Goal: Navigation & Orientation: Find specific page/section

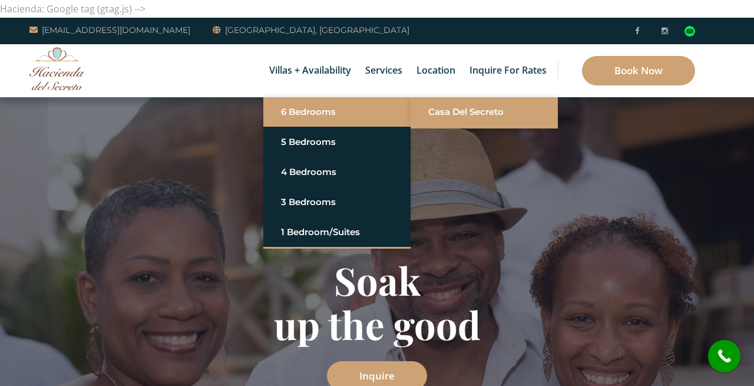
click at [423, 111] on li "Casa del Secreto" at bounding box center [484, 111] width 147 height 29
click at [436, 111] on link "Casa del Secreto" at bounding box center [484, 111] width 112 height 21
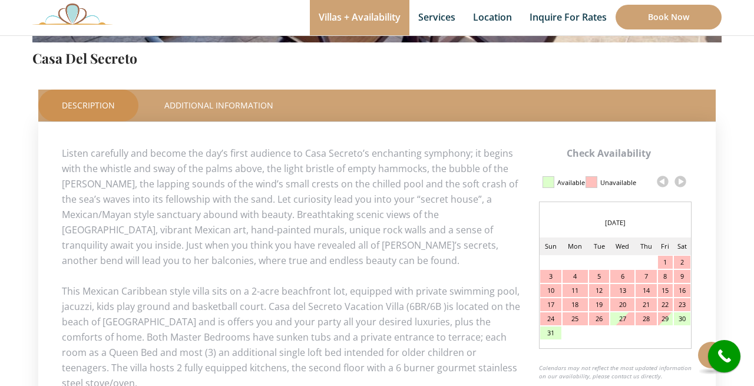
scroll to position [486, 0]
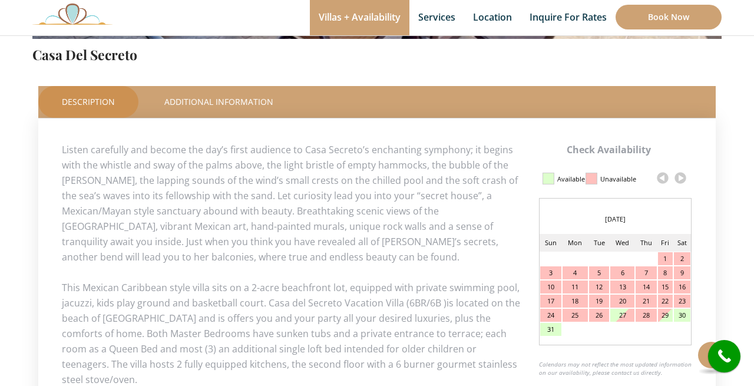
click at [681, 177] on link at bounding box center [680, 178] width 18 height 18
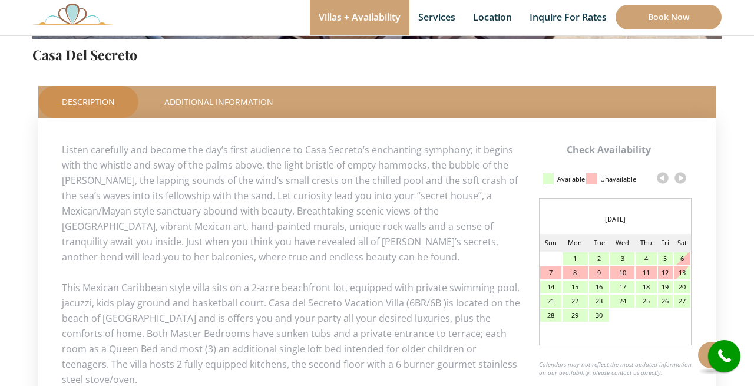
click at [681, 177] on link at bounding box center [680, 178] width 18 height 18
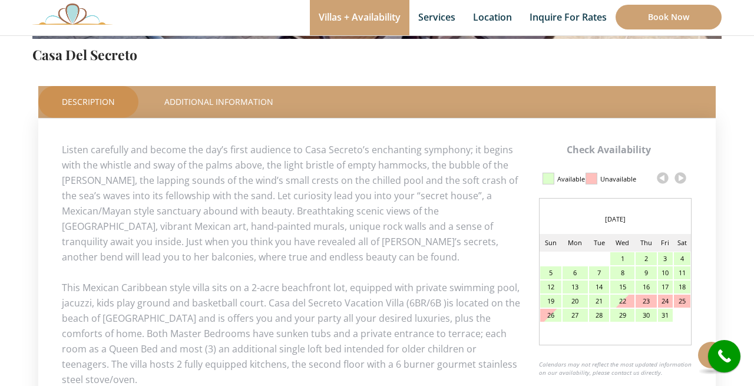
click at [681, 177] on link at bounding box center [680, 178] width 18 height 18
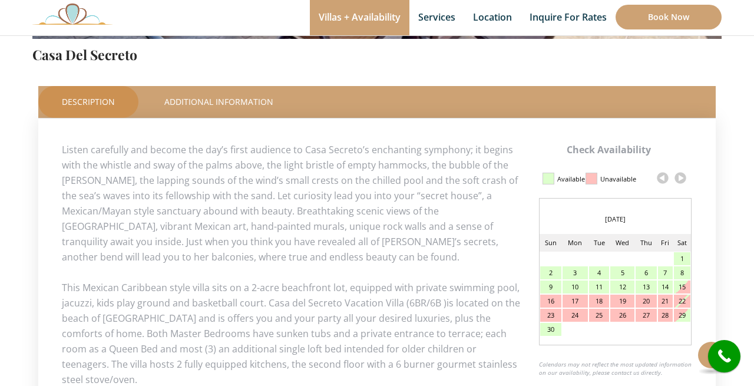
click at [681, 177] on link at bounding box center [680, 178] width 18 height 18
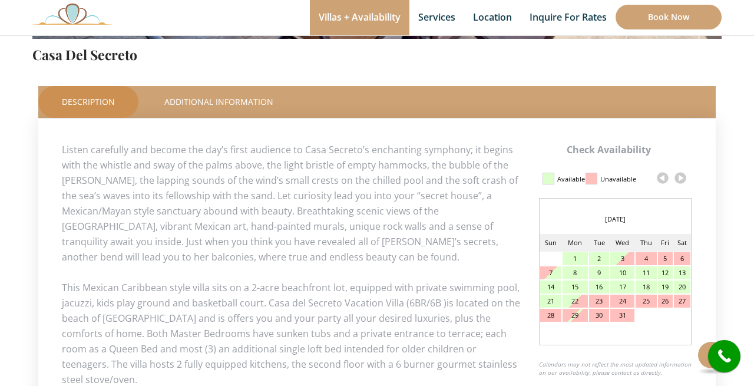
click at [681, 177] on link at bounding box center [680, 178] width 18 height 18
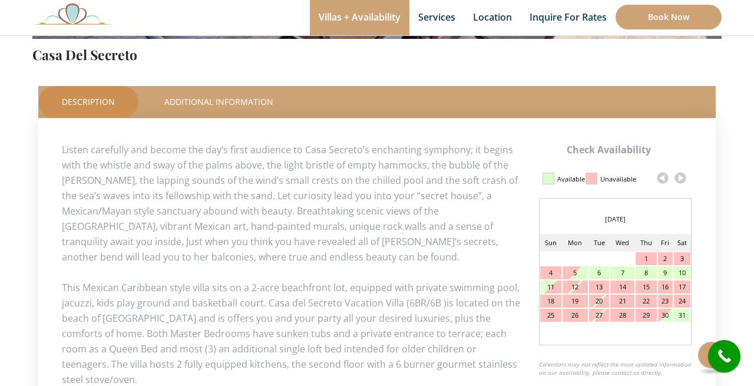
click at [681, 177] on link at bounding box center [680, 178] width 18 height 18
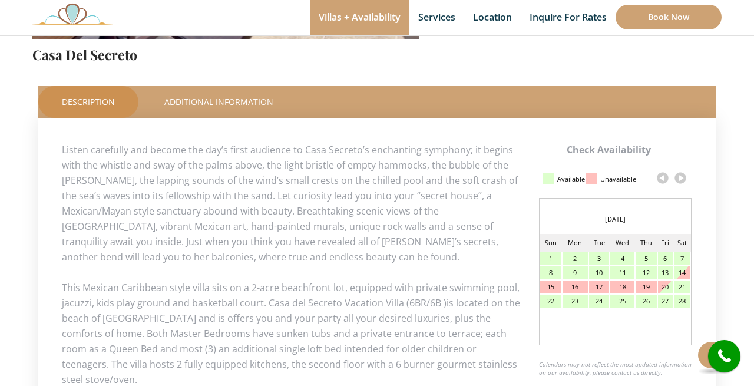
click at [681, 177] on link at bounding box center [680, 178] width 18 height 18
